Goal: Information Seeking & Learning: Learn about a topic

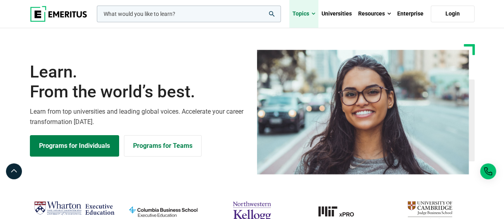
click at [312, 14] on link "Topics" at bounding box center [303, 14] width 29 height 28
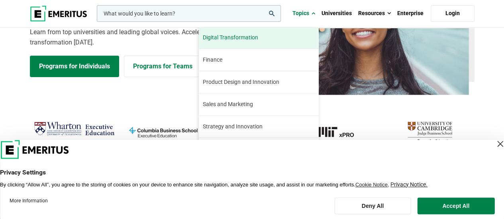
scroll to position [199, 0]
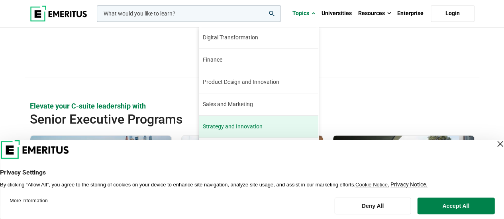
click at [283, 127] on link "Strategy and Innovation Innovation and strategy are key instruments in charting…" at bounding box center [258, 127] width 119 height 22
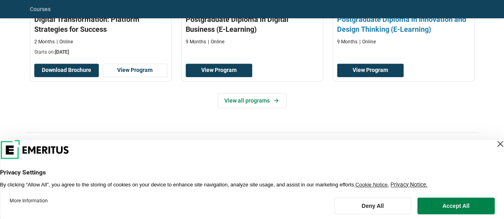
scroll to position [279, 0]
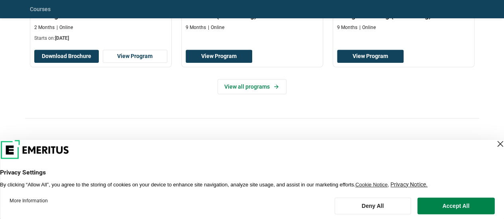
click at [494, 143] on div "Close Layer" at bounding box center [499, 144] width 11 height 11
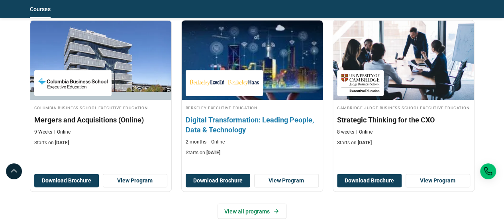
scroll to position [757, 0]
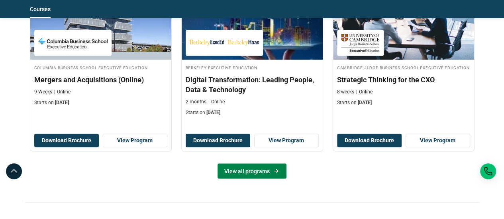
click at [256, 178] on link "View all programs" at bounding box center [251, 171] width 69 height 15
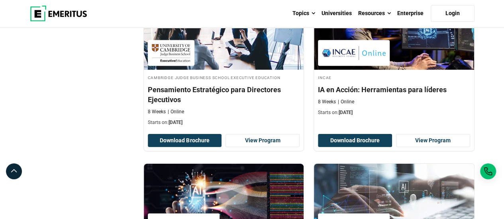
scroll to position [1234, 0]
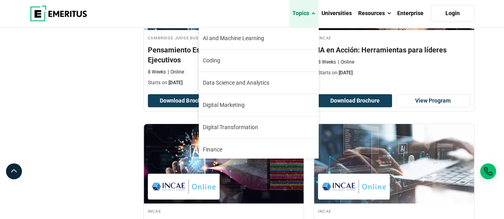
click at [313, 14] on span at bounding box center [313, 14] width 4 height 8
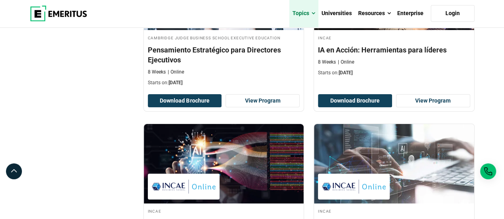
click at [313, 18] on link "Topics" at bounding box center [303, 14] width 29 height 28
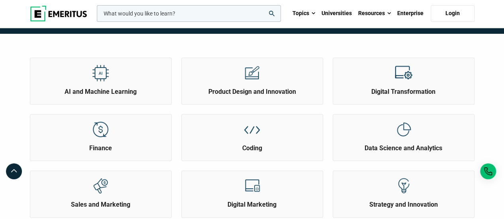
scroll to position [40, 0]
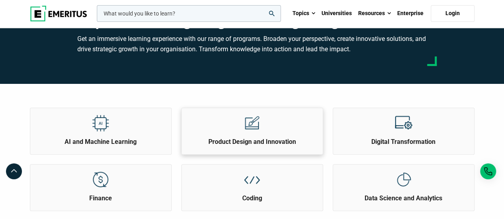
click at [258, 119] on img at bounding box center [252, 123] width 18 height 18
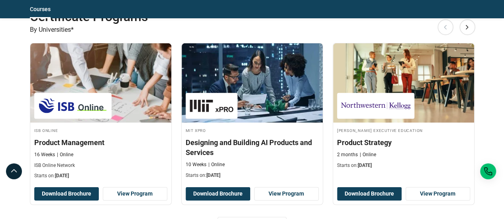
scroll to position [996, 0]
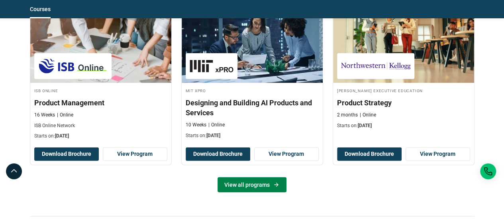
click at [244, 182] on link "View all programs" at bounding box center [251, 185] width 69 height 15
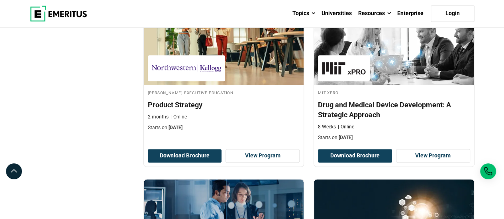
scroll to position [40, 0]
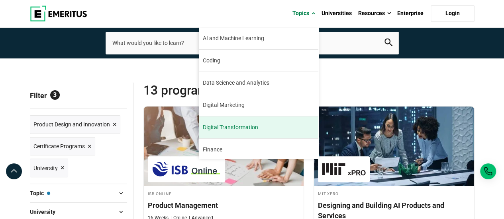
click at [263, 121] on link "Digital Transformation Sixty percent of senior executives believe that digital …" at bounding box center [258, 128] width 119 height 22
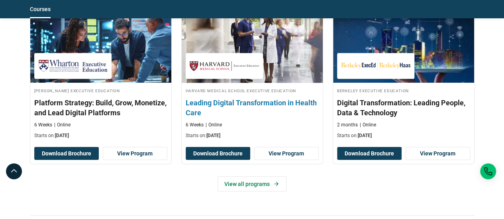
scroll to position [796, 0]
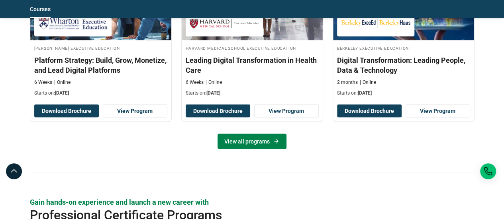
click at [245, 140] on link "View all programs" at bounding box center [251, 141] width 69 height 15
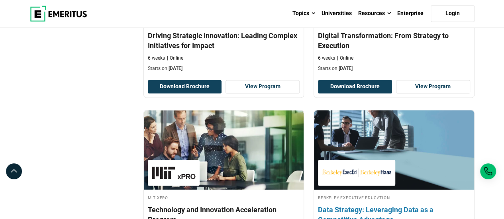
scroll to position [637, 0]
